Goal: Use online tool/utility: Utilize a website feature to perform a specific function

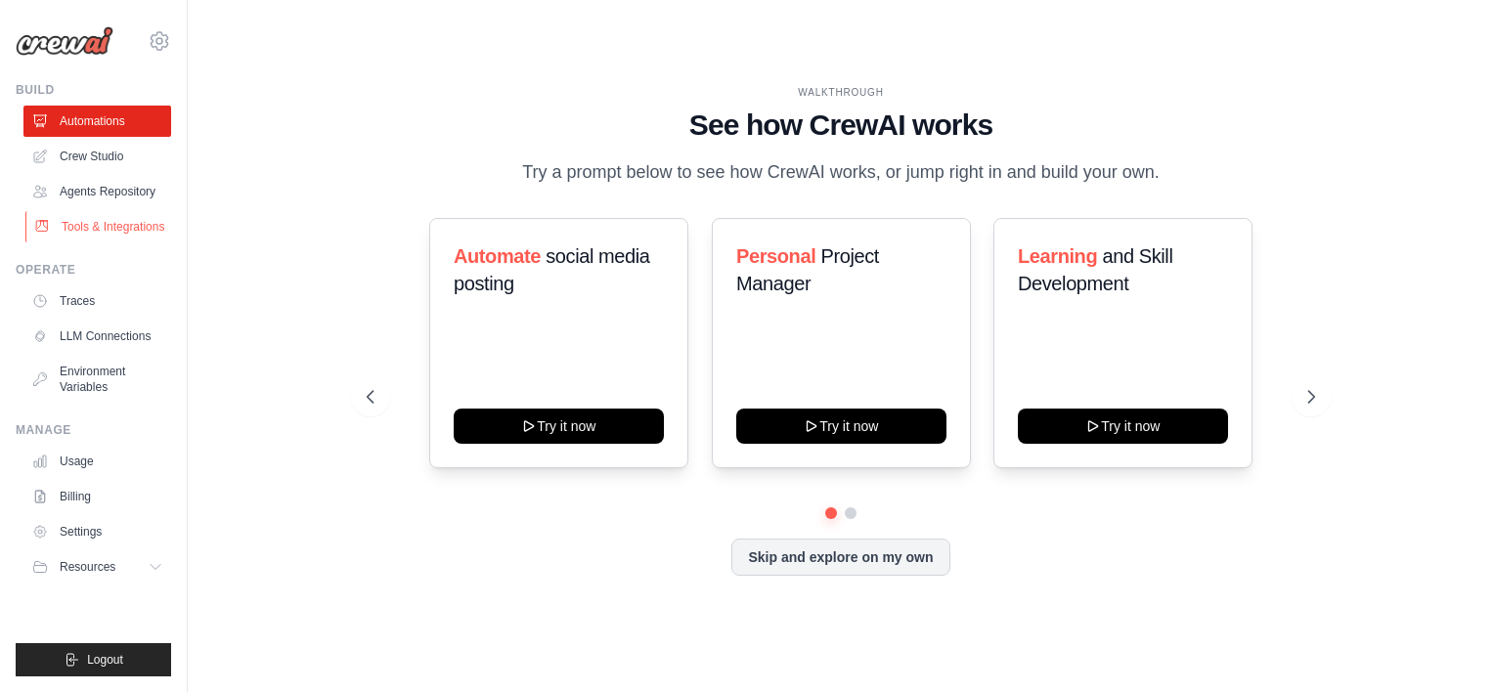
click at [121, 239] on link "Tools & Integrations" at bounding box center [99, 226] width 148 height 31
click at [119, 222] on link "Tools & Integrations" at bounding box center [99, 226] width 148 height 31
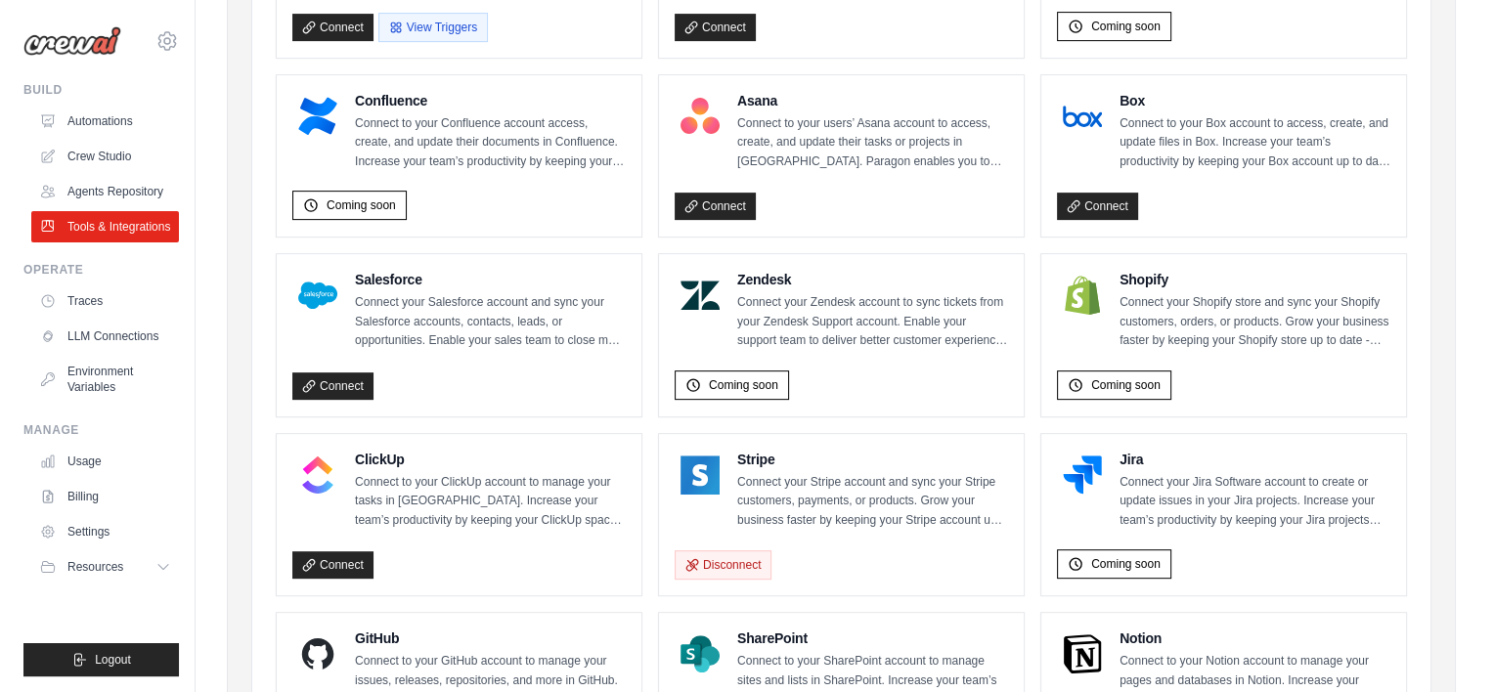
scroll to position [720, 0]
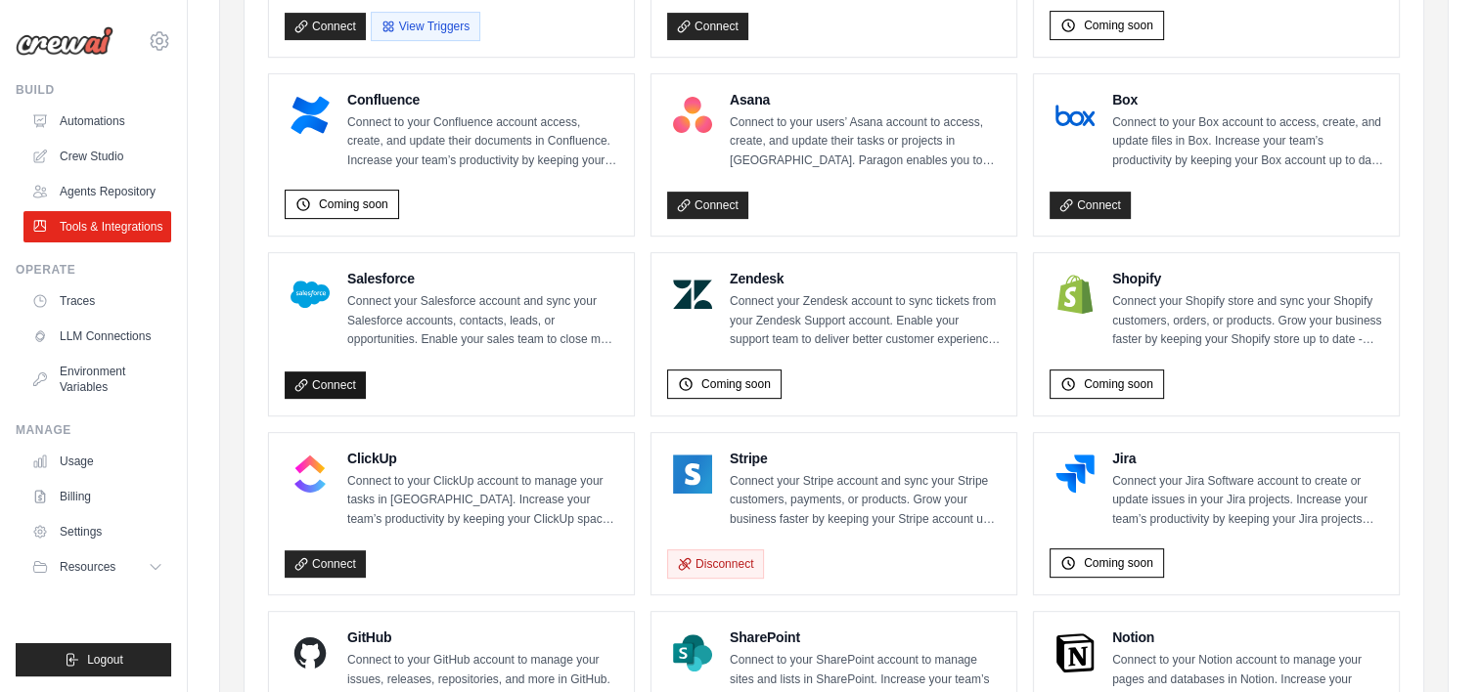
click at [335, 380] on link "Connect" at bounding box center [325, 385] width 81 height 27
